Goal: Register for event/course

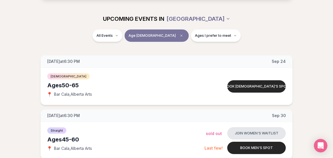
scroll to position [61, 0]
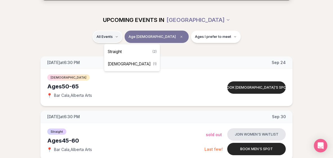
click at [137, 37] on html "Back to home luvvly LOW-PRESSURE SPEED DATING How it Works 💗 3,000 + monthly fi…" at bounding box center [166, 155] width 333 height 432
click at [121, 50] on span "Straight" at bounding box center [115, 52] width 14 height 6
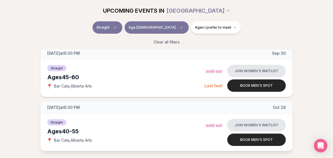
scroll to position [80, 0]
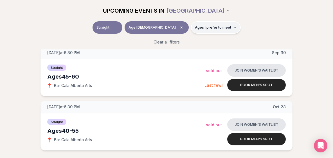
click at [211, 26] on span "Ages I prefer to meet" at bounding box center [213, 27] width 36 height 4
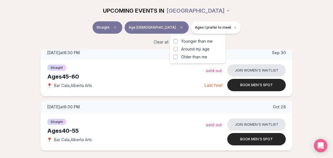
click at [239, 22] on div "Straight Age [DEMOGRAPHIC_DATA] Ages I prefer to meet" at bounding box center [166, 28] width 315 height 15
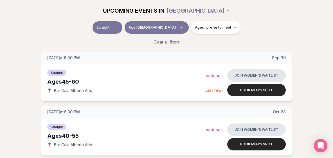
scroll to position [73, 0]
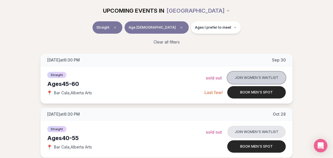
click at [244, 74] on button "Join women's waitlist" at bounding box center [256, 78] width 58 height 12
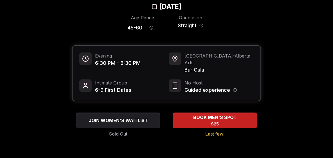
scroll to position [37, 0]
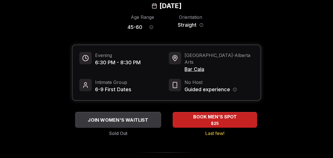
click at [128, 117] on span "JOIN WOMEN'S WAITLIST" at bounding box center [118, 120] width 63 height 7
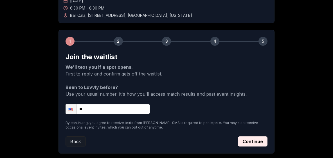
scroll to position [55, 0]
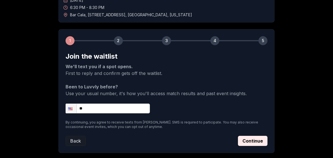
click at [145, 105] on input "**" at bounding box center [107, 109] width 84 height 10
type input "**********"
click at [255, 143] on button "Continue" at bounding box center [253, 141] width 30 height 10
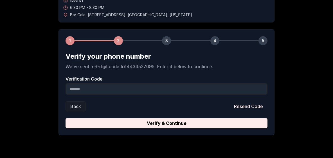
click at [129, 90] on input "Verification Code" at bounding box center [166, 88] width 202 height 11
type input "******"
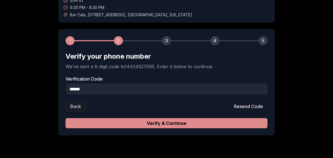
click at [193, 125] on button "Verify & Continue" at bounding box center [166, 123] width 202 height 10
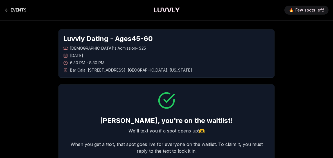
click at [24, 10] on link "EVENTS" at bounding box center [15, 9] width 22 height 11
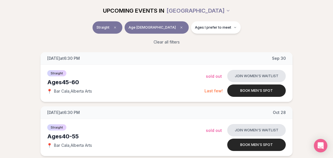
scroll to position [80, 0]
